Goal: Information Seeking & Learning: Learn about a topic

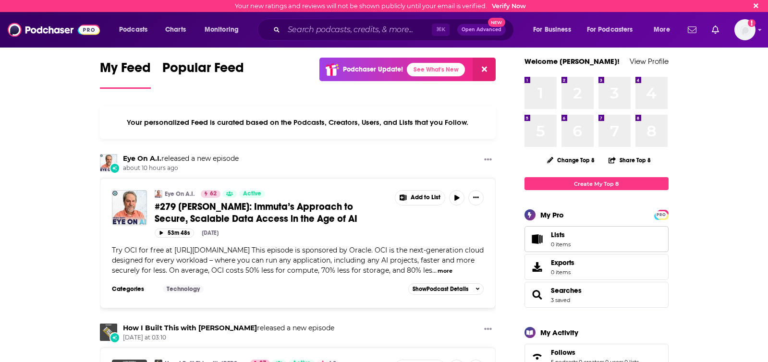
click at [600, 240] on link "Lists 0 items" at bounding box center [596, 239] width 144 height 26
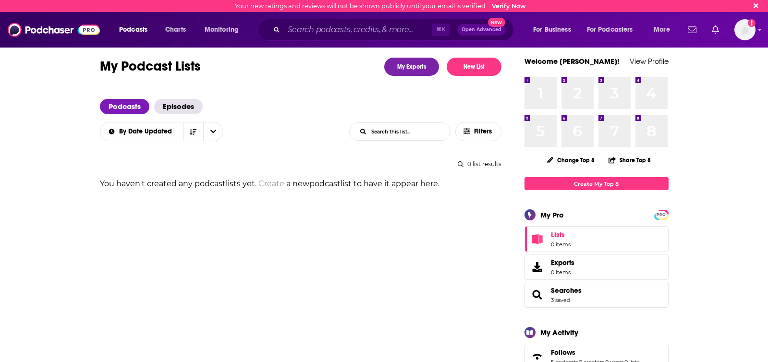
click at [597, 295] on span "Searches 3 saved" at bounding box center [596, 295] width 144 height 26
click at [556, 291] on span "Searches" at bounding box center [566, 290] width 31 height 9
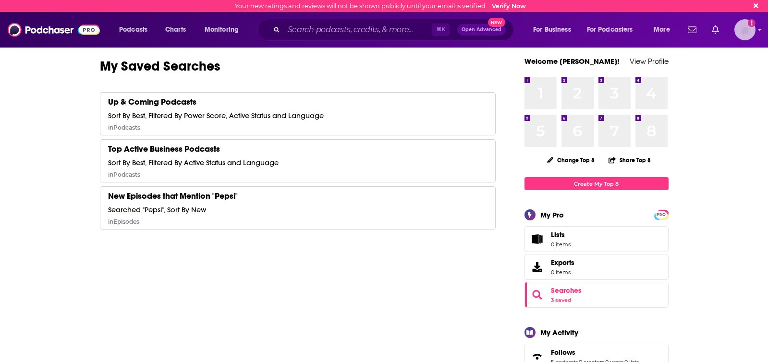
click at [743, 30] on img "Logged in as DanHaggerty" at bounding box center [744, 29] width 21 height 21
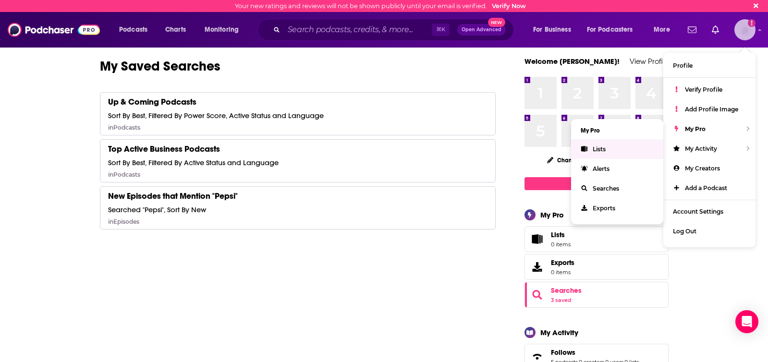
click at [621, 146] on link "Lists" at bounding box center [617, 149] width 92 height 20
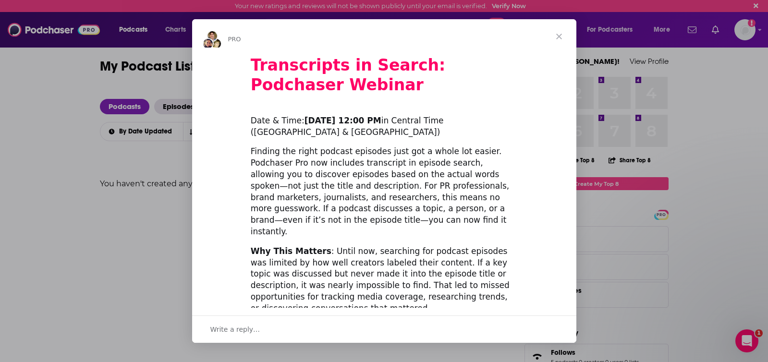
click at [555, 34] on span "Close" at bounding box center [559, 36] width 35 height 35
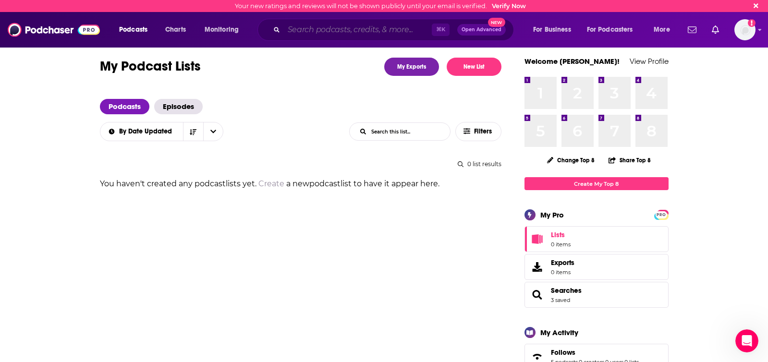
click at [299, 29] on input "Search podcasts, credits, & more..." at bounding box center [358, 29] width 148 height 15
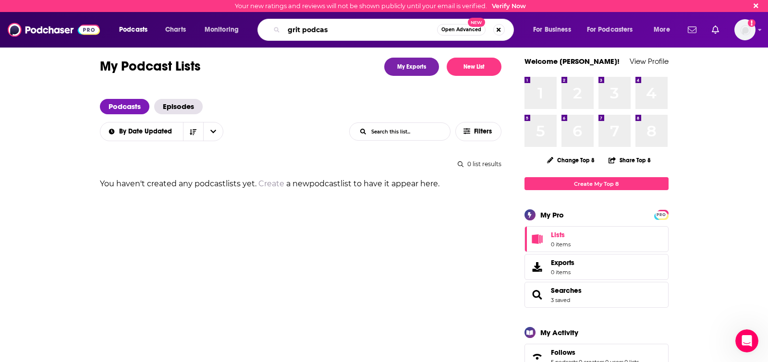
type input "grit podcast"
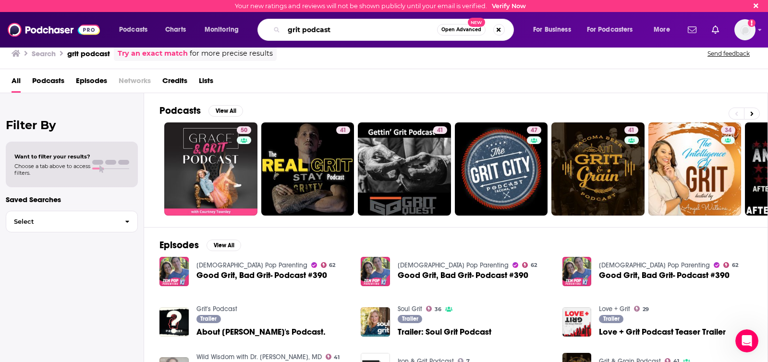
click at [306, 34] on input "grit podcast" at bounding box center [360, 29] width 153 height 15
paste input "Why we should participate: Handelsblatt is Germany's largest business and finan…"
type input "[PERSON_NAME] [PERSON_NAME]"
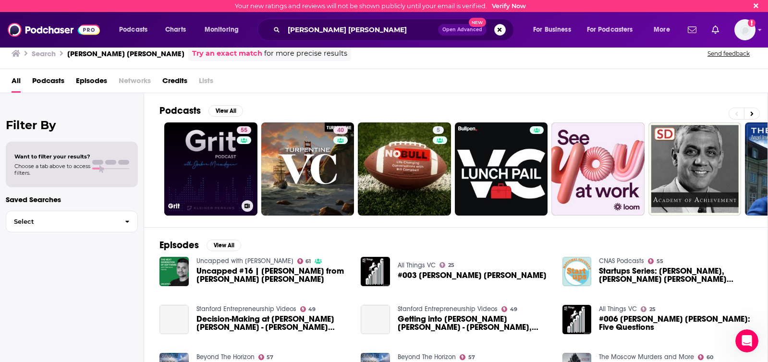
click at [195, 183] on link "55 Grit" at bounding box center [210, 168] width 93 height 93
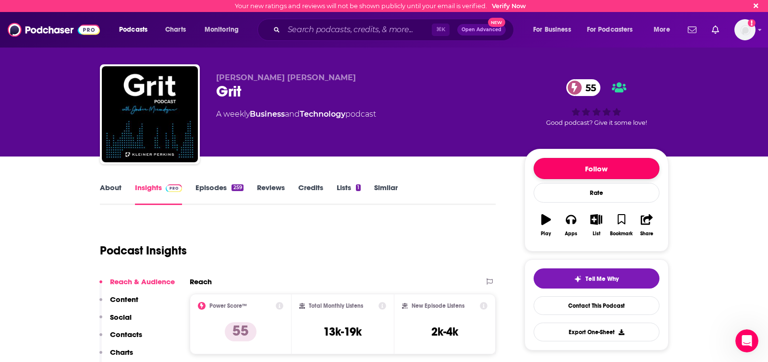
click at [564, 169] on button "Follow" at bounding box center [596, 168] width 126 height 21
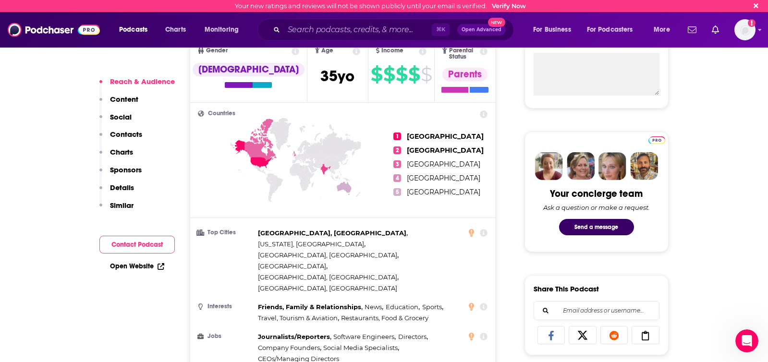
scroll to position [392, 0]
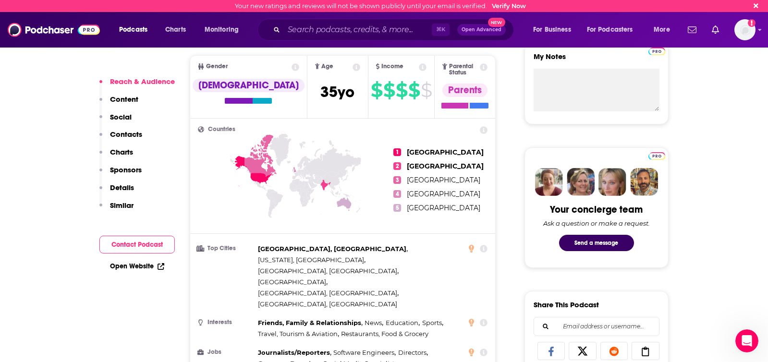
scroll to position [382, 0]
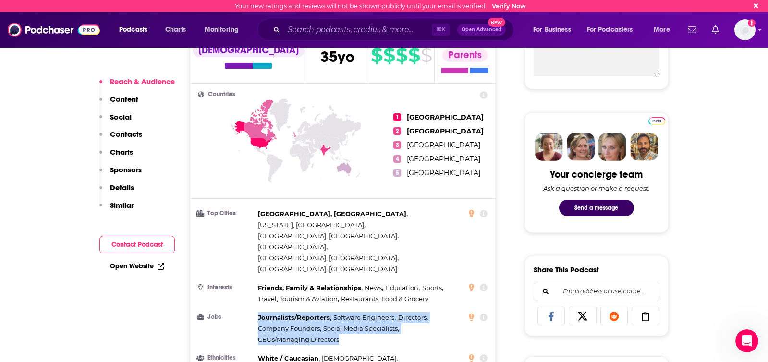
drag, startPoint x: 256, startPoint y: 268, endPoint x: 339, endPoint y: 293, distance: 86.4
click at [339, 312] on li "Jobs Journalists/Reporters , Software Engineers , Directors , Company Founders …" at bounding box center [343, 328] width 290 height 33
copy div "Journalists/Reporters , Software Engineers , Directors , Company Founders , Soc…"
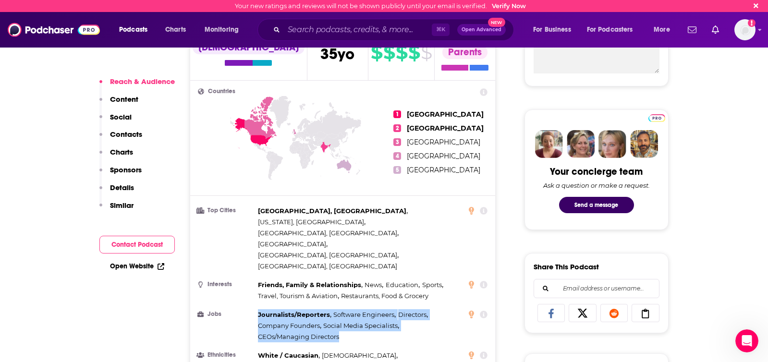
scroll to position [384, 0]
